Goal: Task Accomplishment & Management: Manage account settings

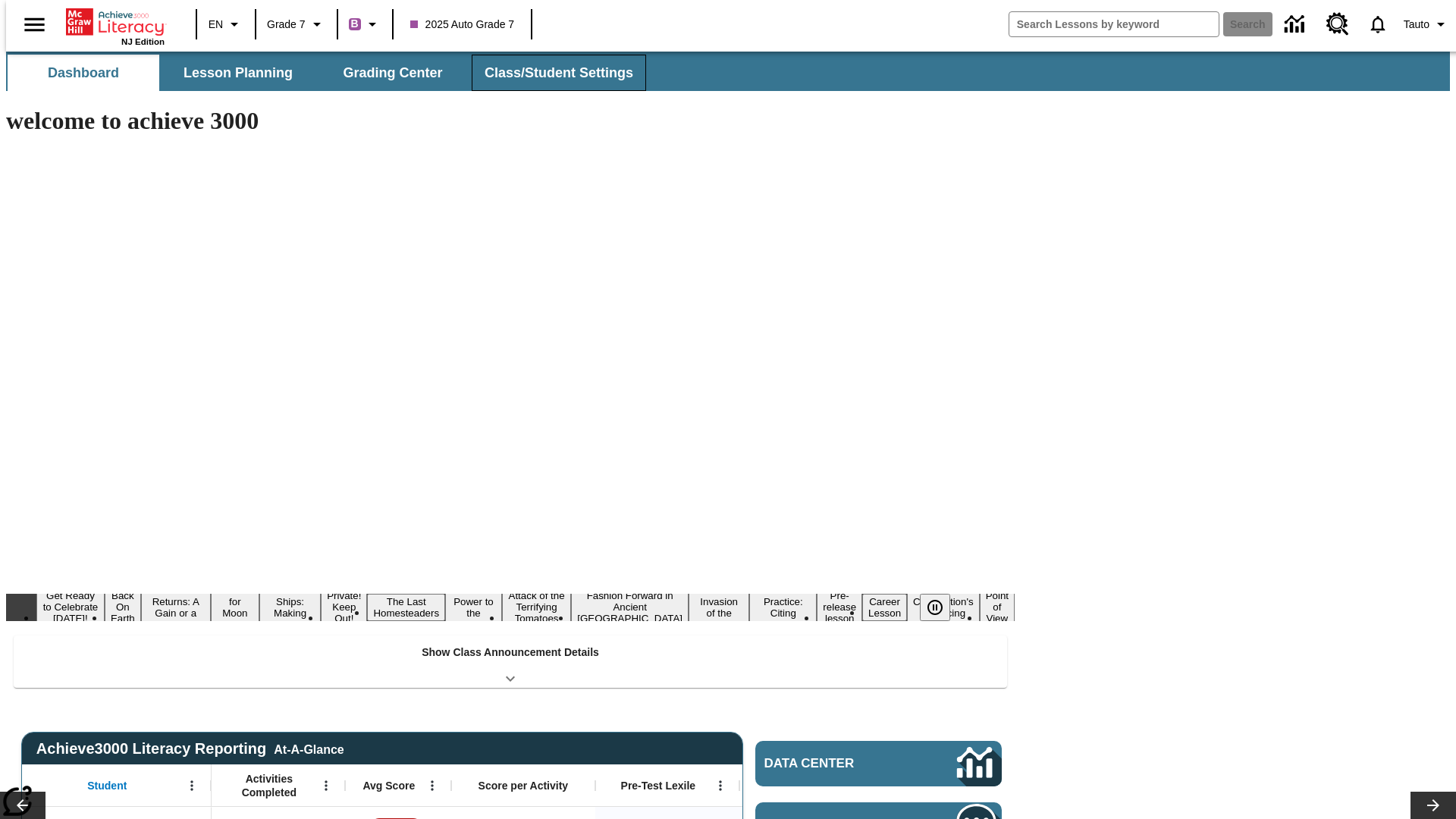
click at [551, 72] on button "Class/Student Settings" at bounding box center [559, 72] width 174 height 36
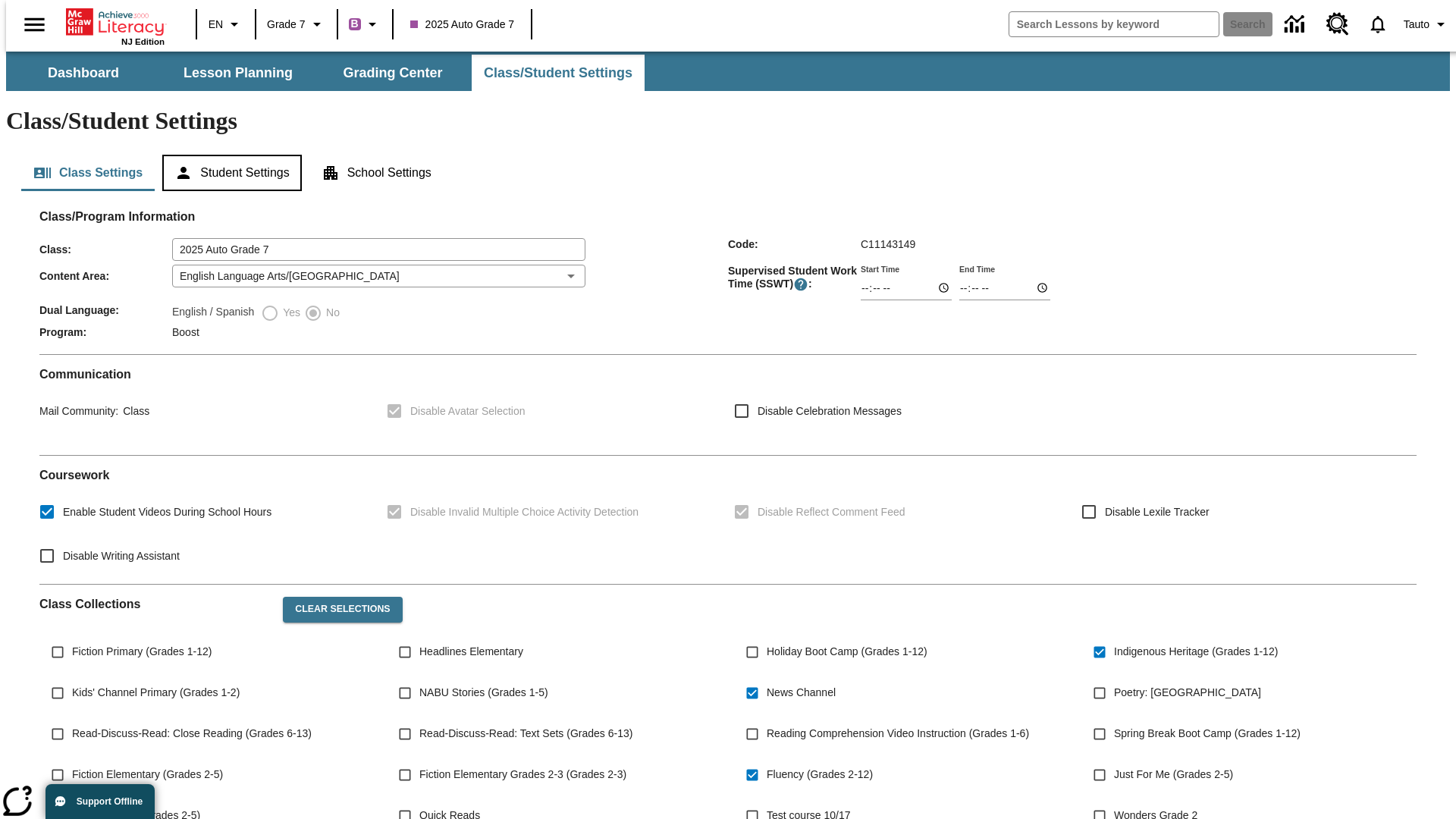
click at [228, 155] on button "Student Settings" at bounding box center [231, 173] width 139 height 36
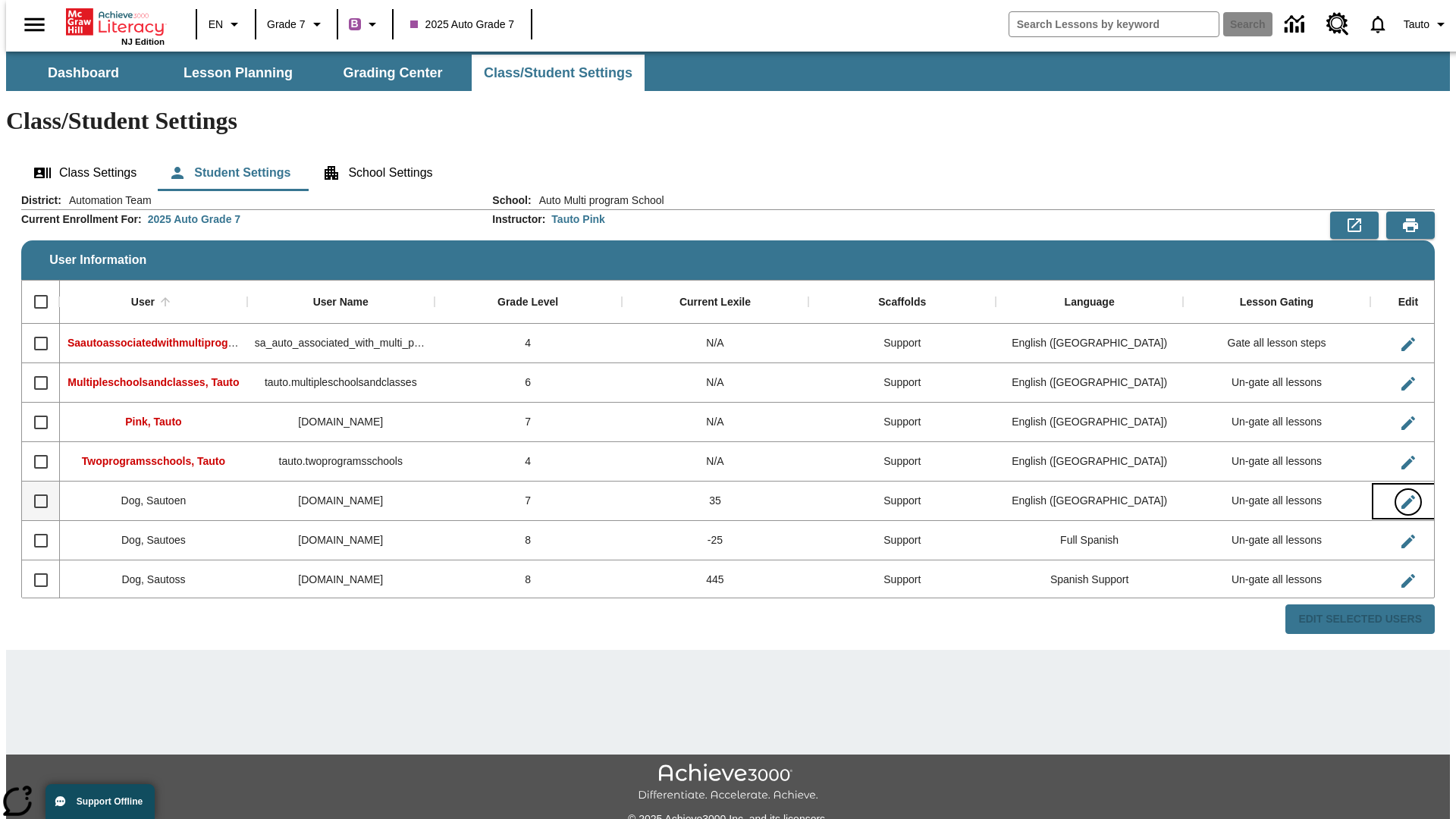
click at [1402, 496] on icon "Edit User" at bounding box center [1408, 502] width 14 height 14
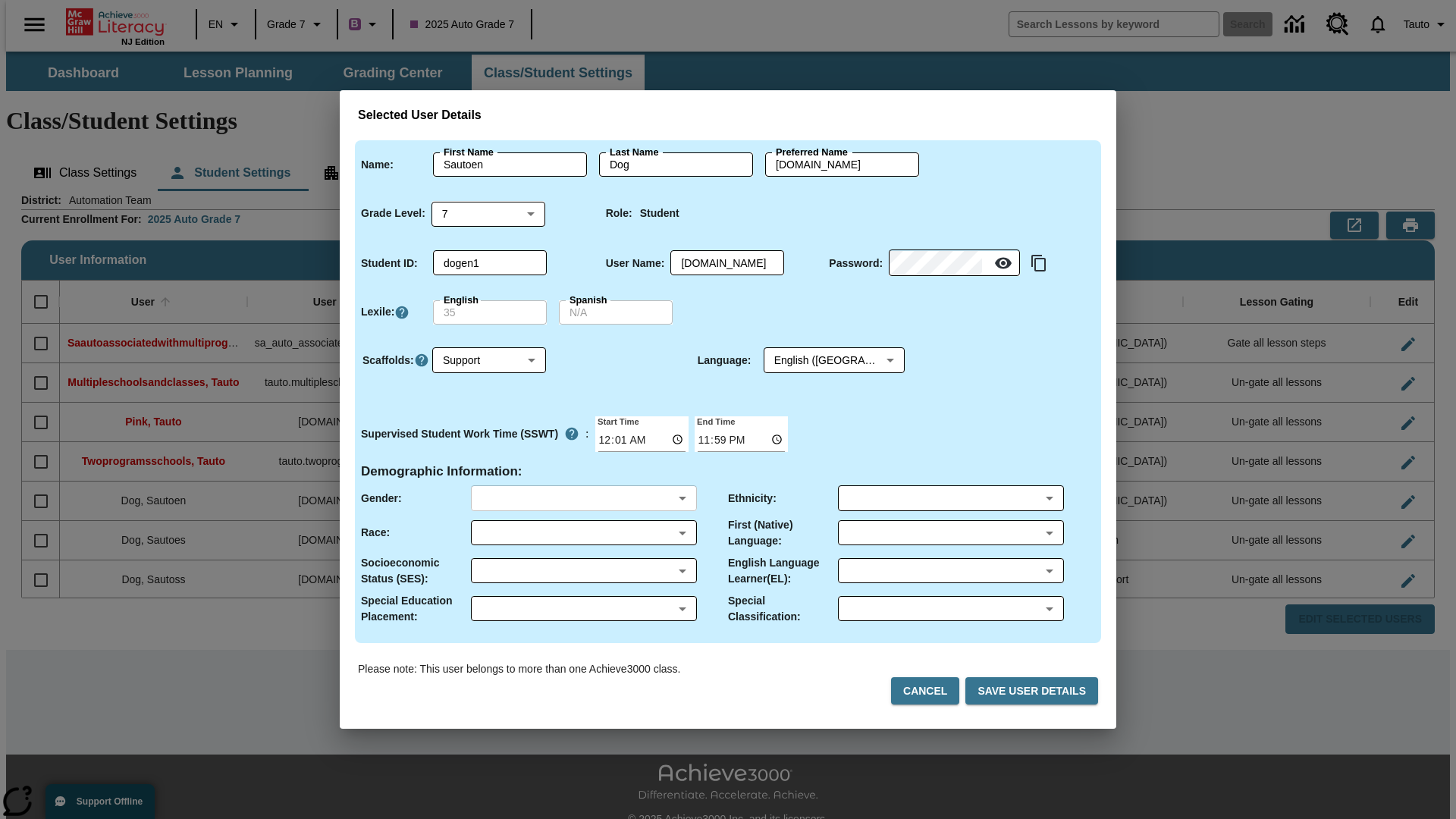
click at [584, 498] on body "Skip to main content NJ Edition EN Grade 7 B 2025 Auto Grade 7 Search 0 Tauto D…" at bounding box center [728, 452] width 1444 height 801
click at [584, 533] on body "Skip to main content NJ Edition EN Grade 7 B 2025 Auto Grade 7 Search 0 Tauto D…" at bounding box center [728, 452] width 1444 height 801
click at [584, 570] on body "Skip to main content NJ Edition EN Grade 7 B 2025 Auto Grade 7 Search 0 Tauto D…" at bounding box center [728, 452] width 1444 height 801
click at [584, 608] on body "Skip to main content NJ Edition EN Grade 7 B 2025 Auto Grade 7 Search 0 Tauto D…" at bounding box center [728, 452] width 1444 height 801
click at [950, 498] on body "Skip to main content NJ Edition EN Grade 7 B 2025 Auto Grade 7 Search 0 Tauto D…" at bounding box center [728, 452] width 1444 height 801
